Goal: Task Accomplishment & Management: Manage account settings

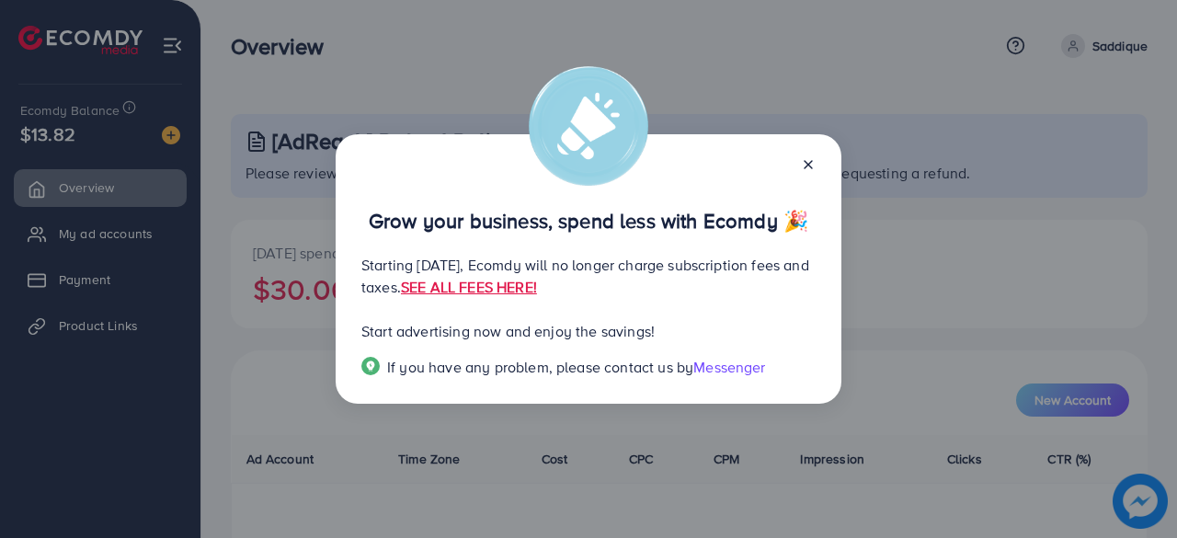
click at [815, 159] on div "Grow your business, spend less with Ecomdy 🎉 Starting [DATE], Ecomdy will no lo…" at bounding box center [589, 269] width 506 height 270
click at [805, 164] on icon at bounding box center [808, 164] width 15 height 15
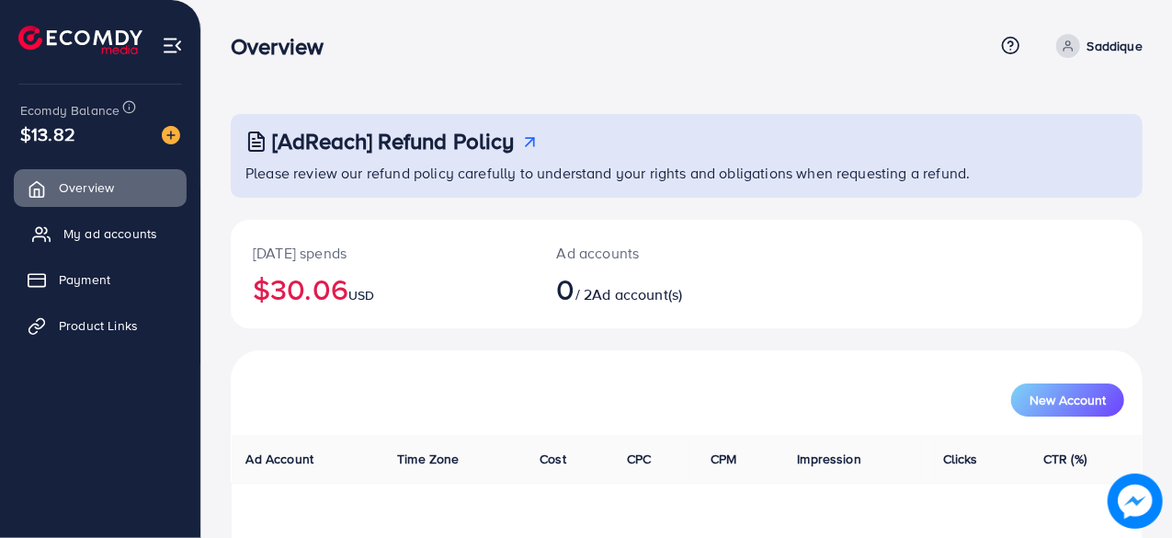
click at [109, 234] on span "My ad accounts" at bounding box center [110, 233] width 94 height 18
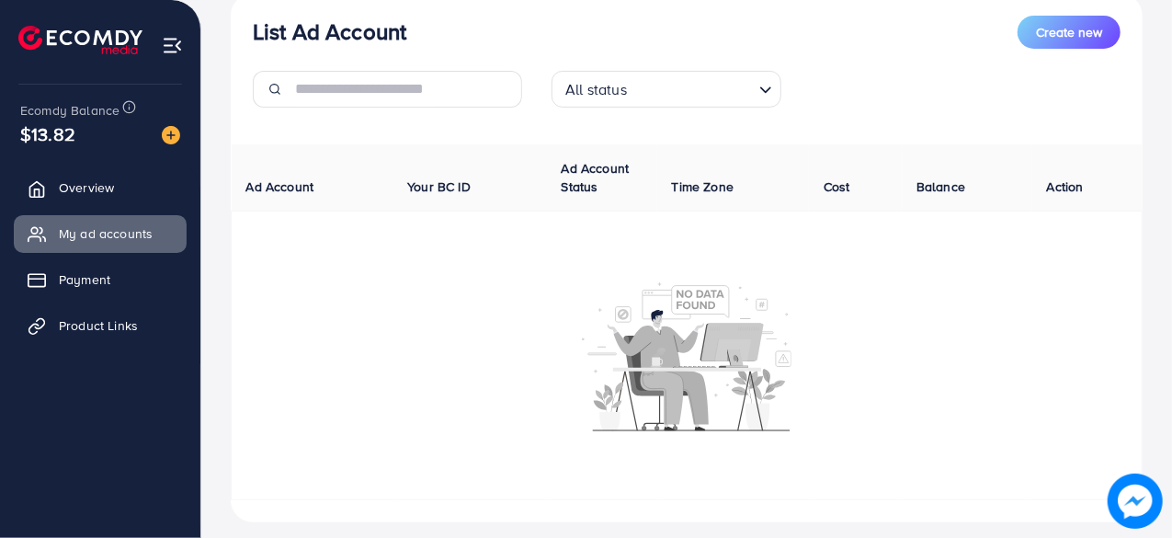
scroll to position [261, 0]
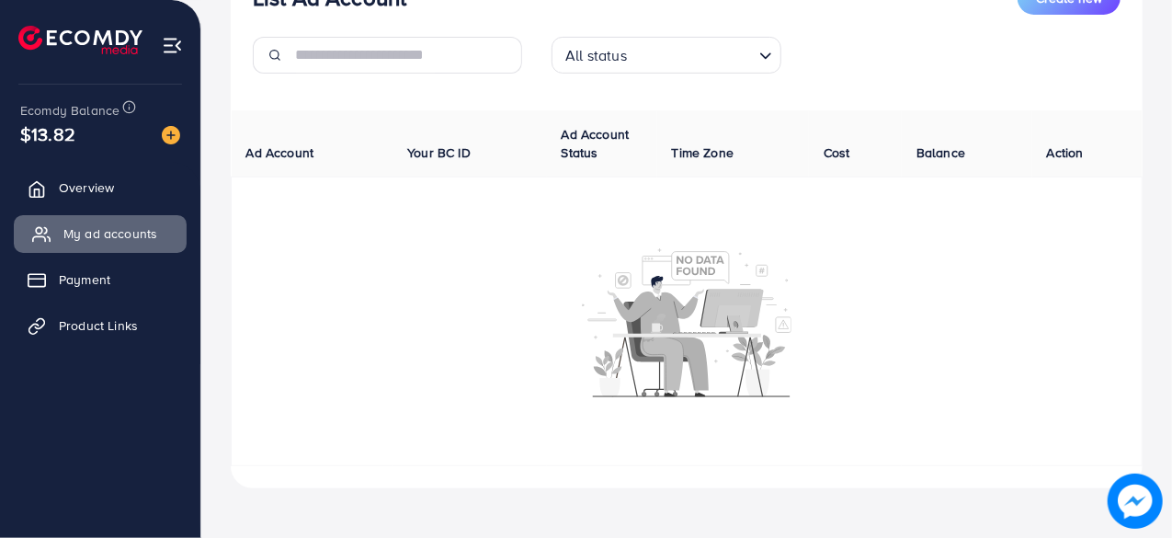
click at [129, 225] on span "My ad accounts" at bounding box center [110, 233] width 94 height 18
click at [127, 199] on link "Overview" at bounding box center [100, 187] width 173 height 37
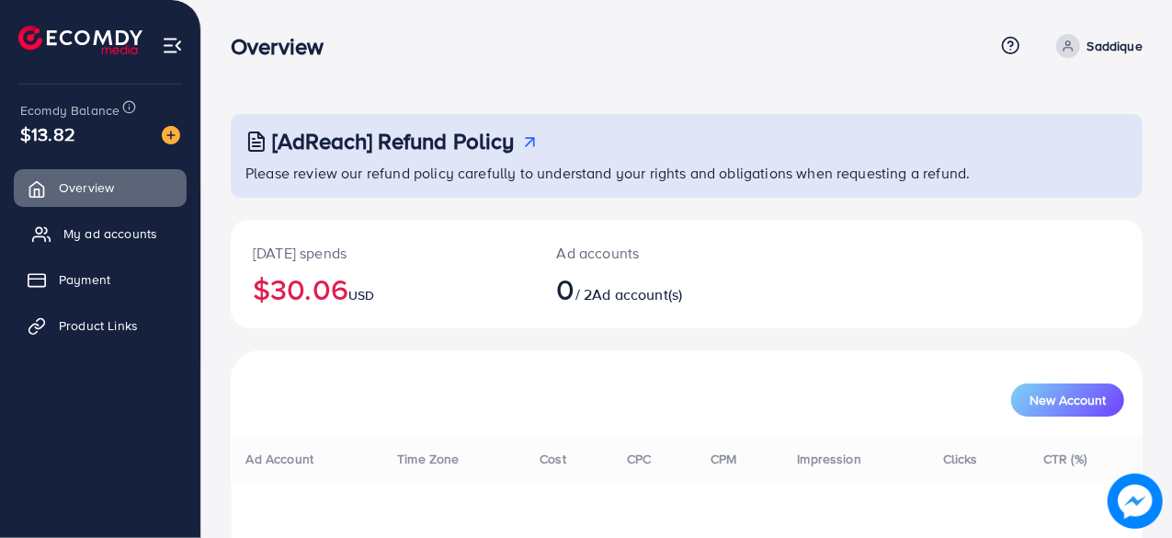
click at [124, 228] on span "My ad accounts" at bounding box center [110, 233] width 94 height 18
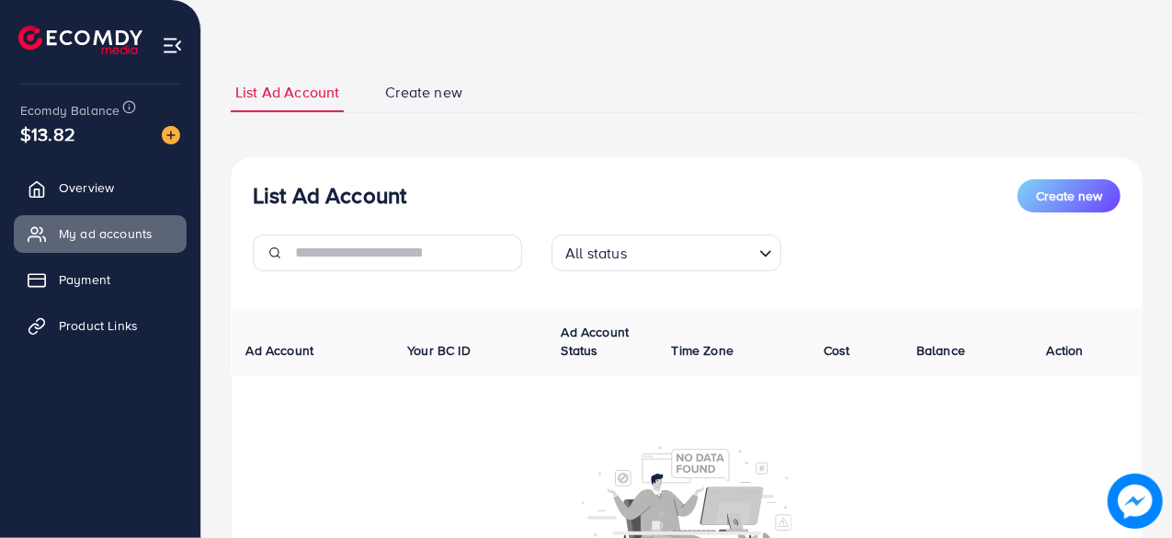
scroll to position [92, 0]
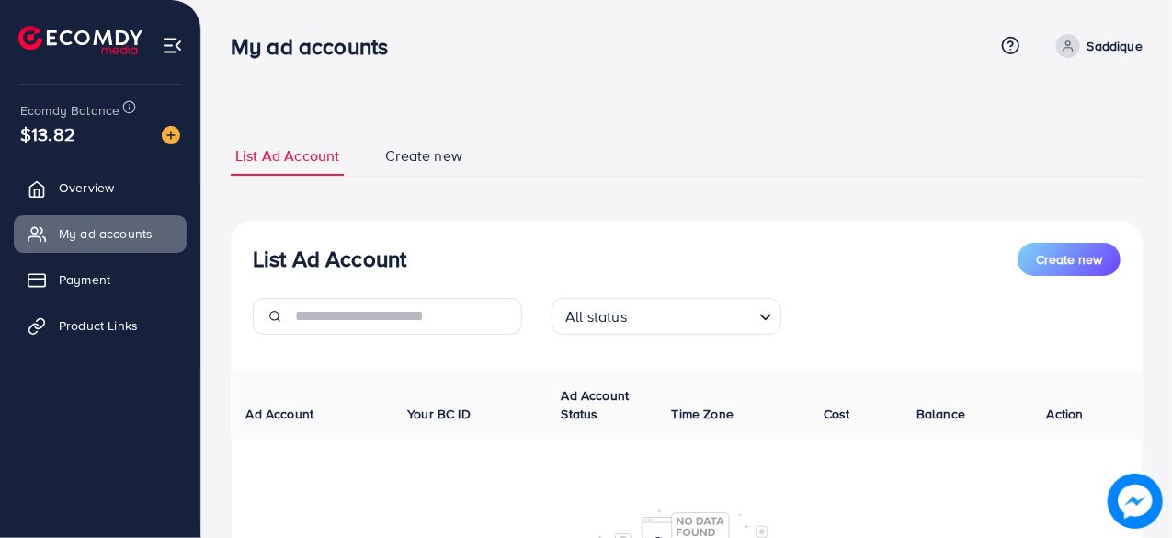
click at [1072, 46] on icon at bounding box center [1068, 46] width 13 height 13
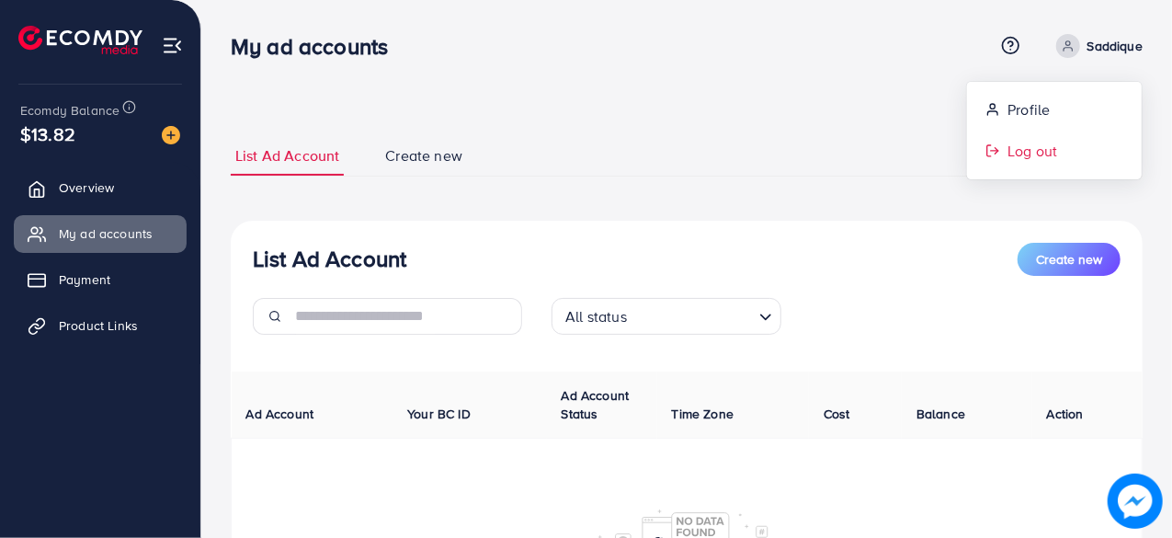
click at [1019, 146] on span "Log out" at bounding box center [1033, 151] width 50 height 22
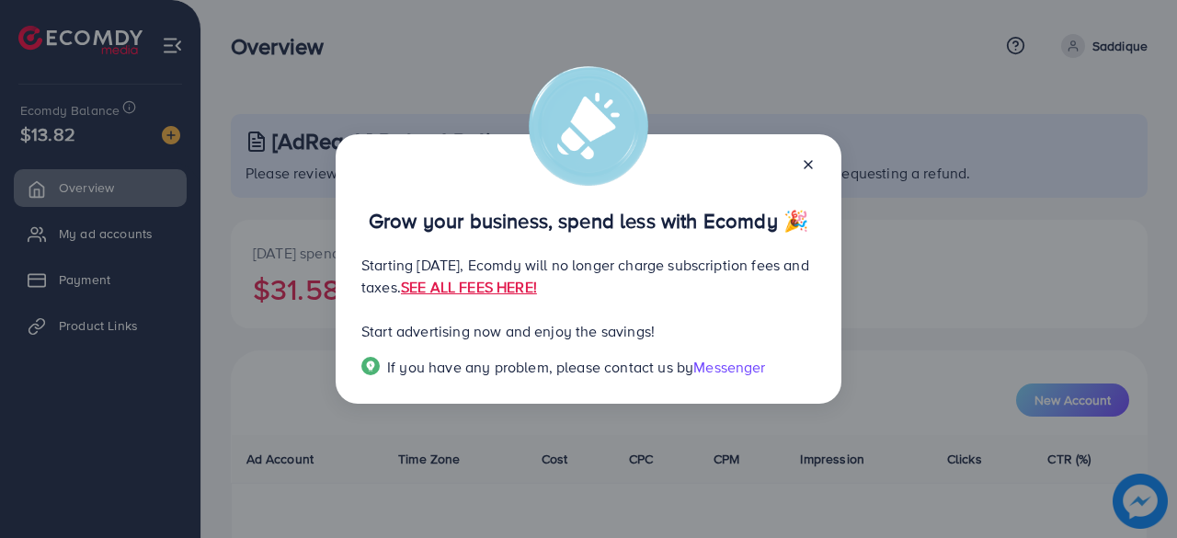
click at [807, 159] on icon at bounding box center [808, 164] width 15 height 15
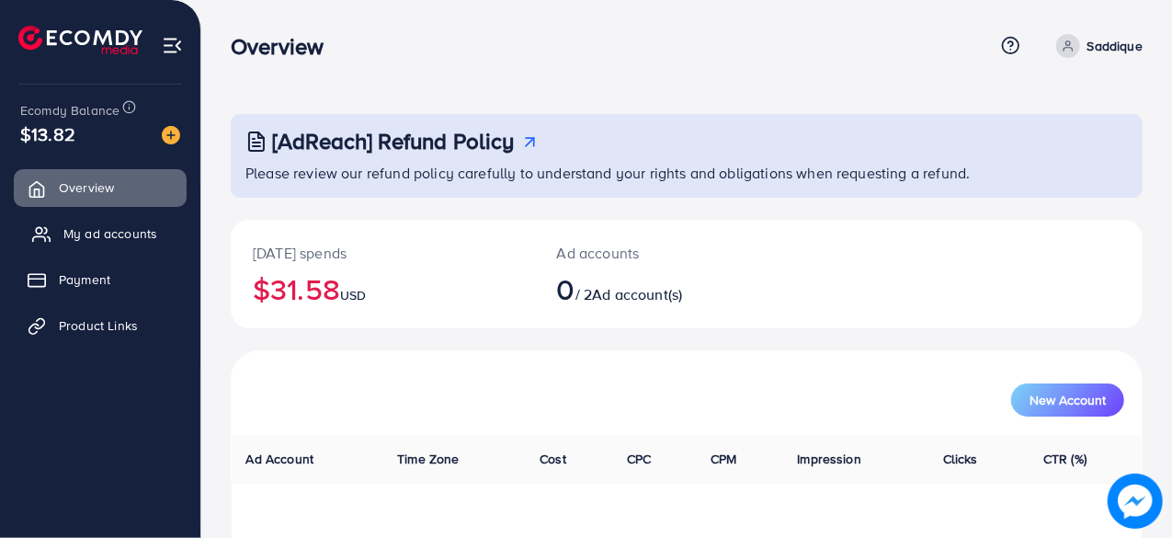
click at [53, 225] on link "My ad accounts" at bounding box center [100, 233] width 173 height 37
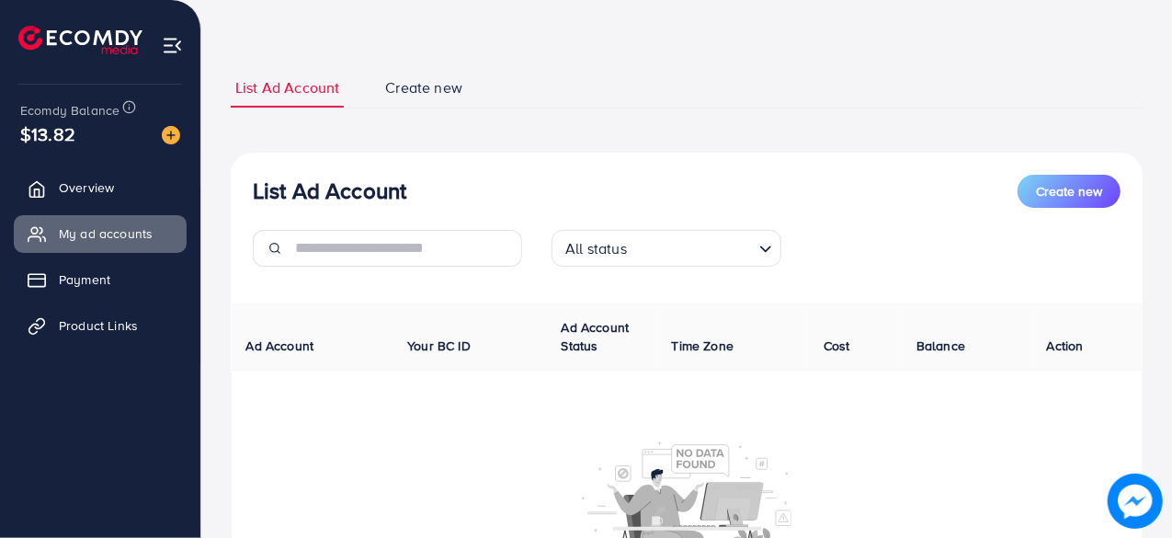
scroll to position [184, 0]
